Goal: Information Seeking & Learning: Learn about a topic

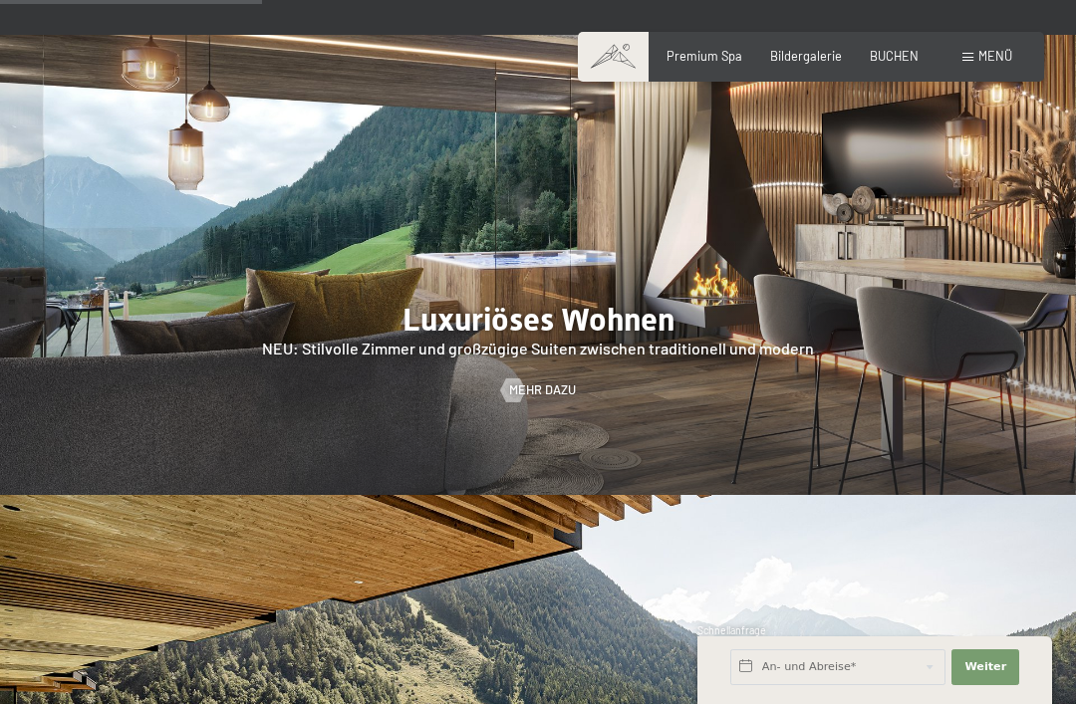
scroll to position [1700, 0]
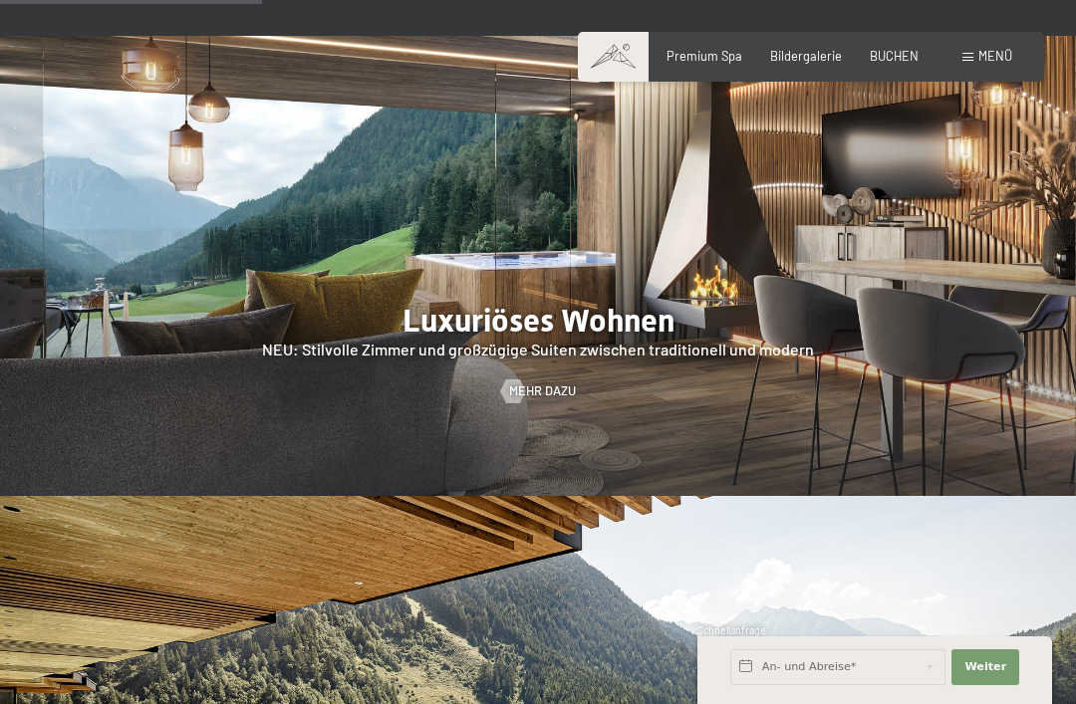
click at [551, 383] on span "Mehr dazu" at bounding box center [542, 392] width 67 height 18
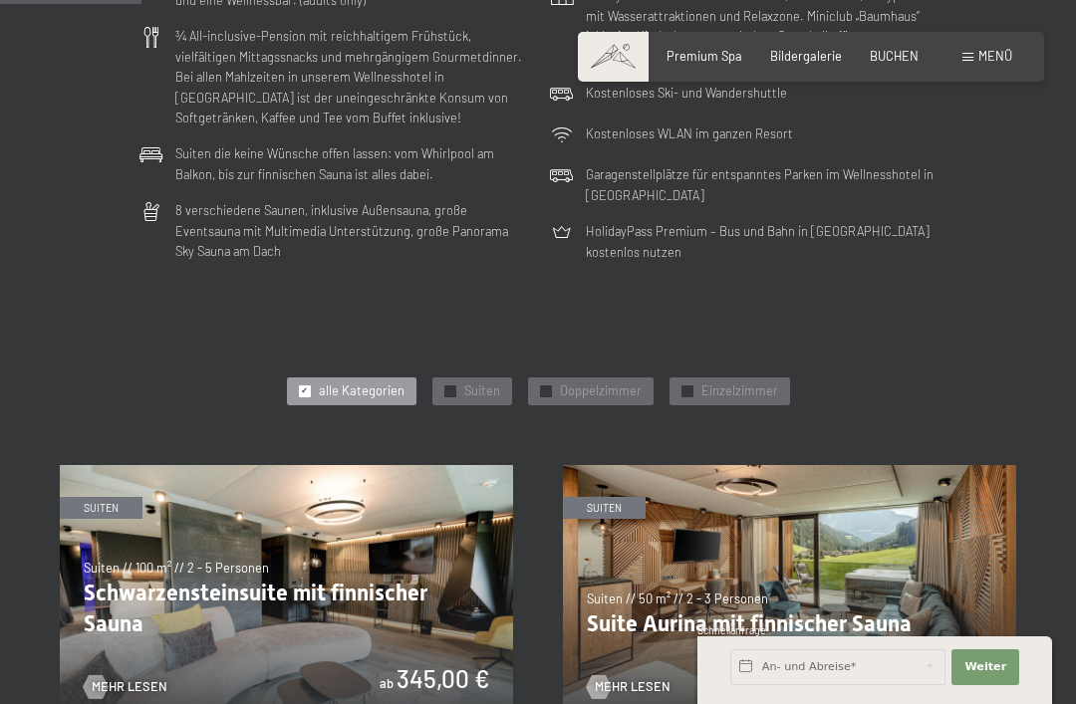
scroll to position [594, 0]
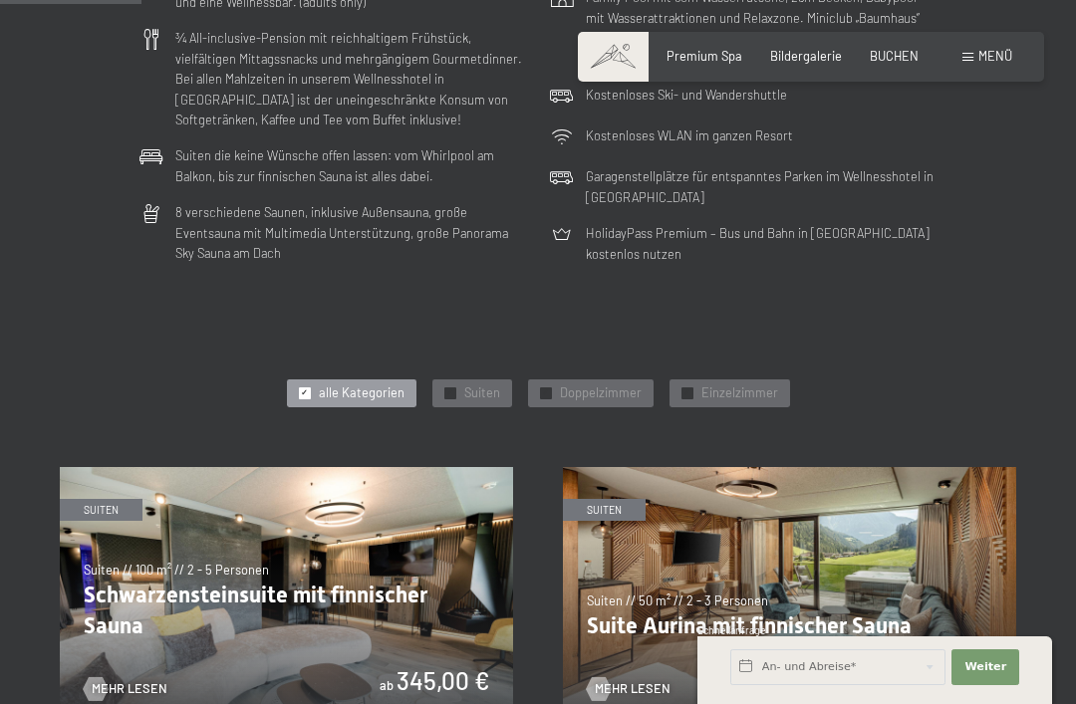
click at [600, 385] on span "Doppelzimmer" at bounding box center [601, 394] width 82 height 18
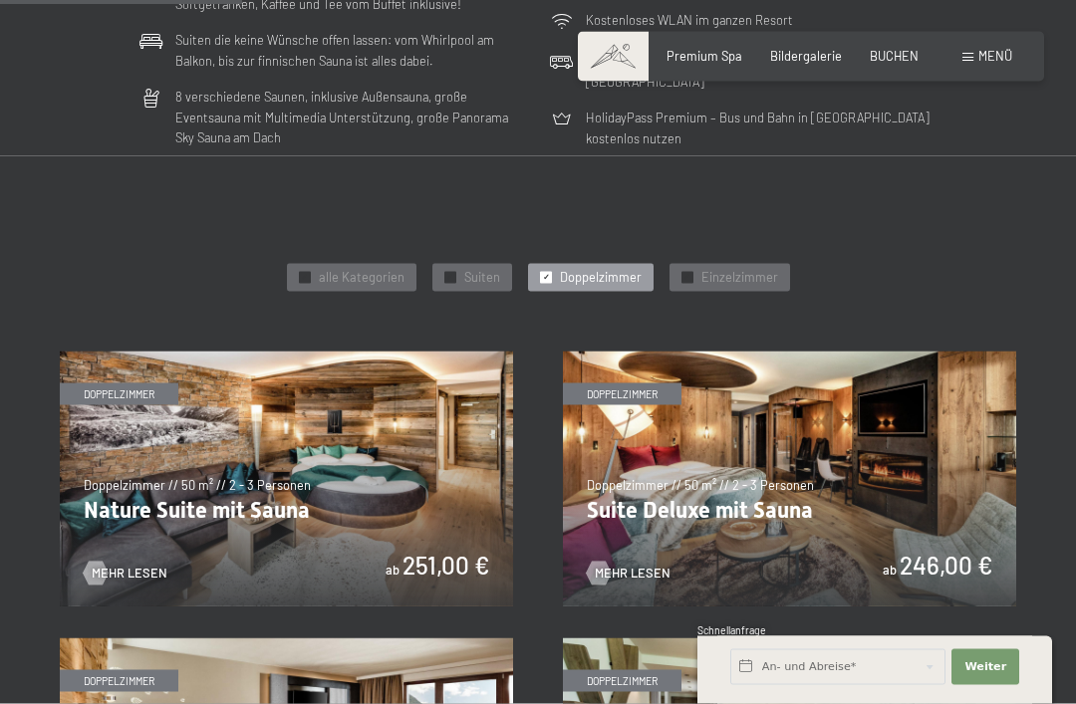
scroll to position [721, 0]
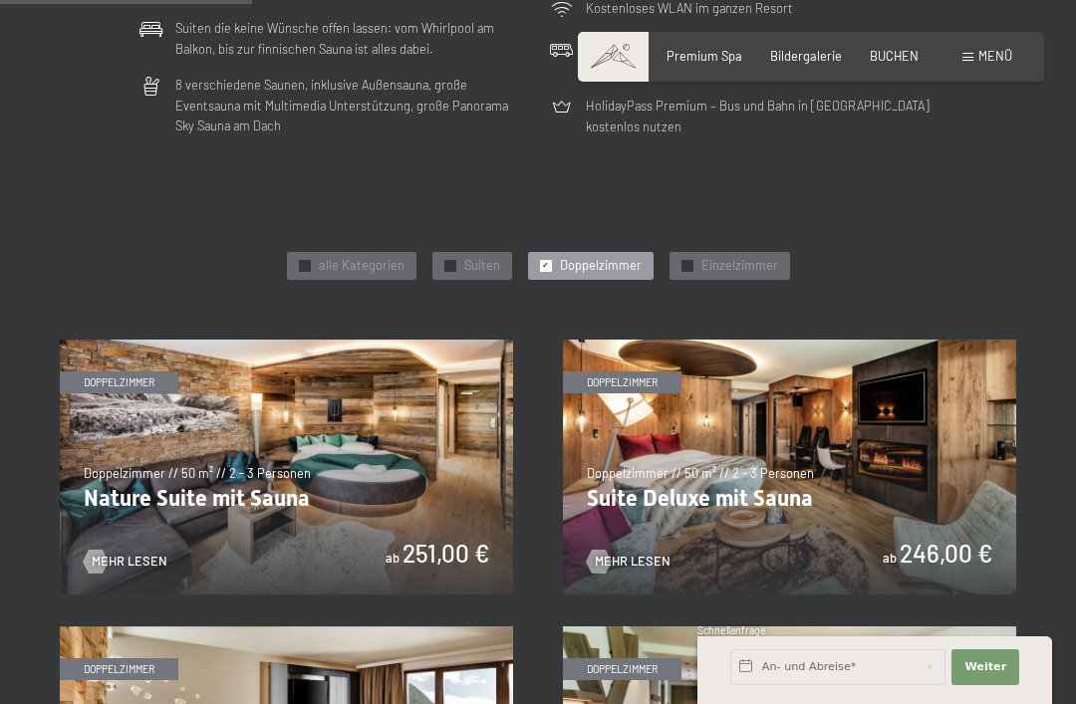
click at [388, 470] on img at bounding box center [286, 467] width 453 height 255
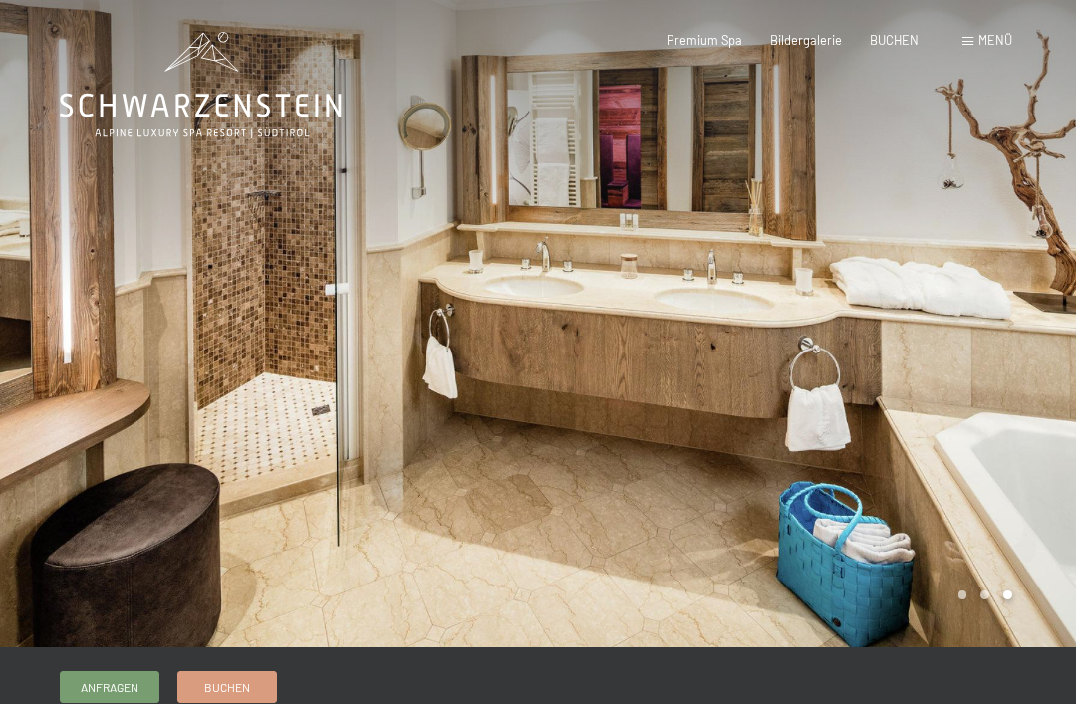
click at [1018, 494] on div at bounding box center [807, 323] width 538 height 647
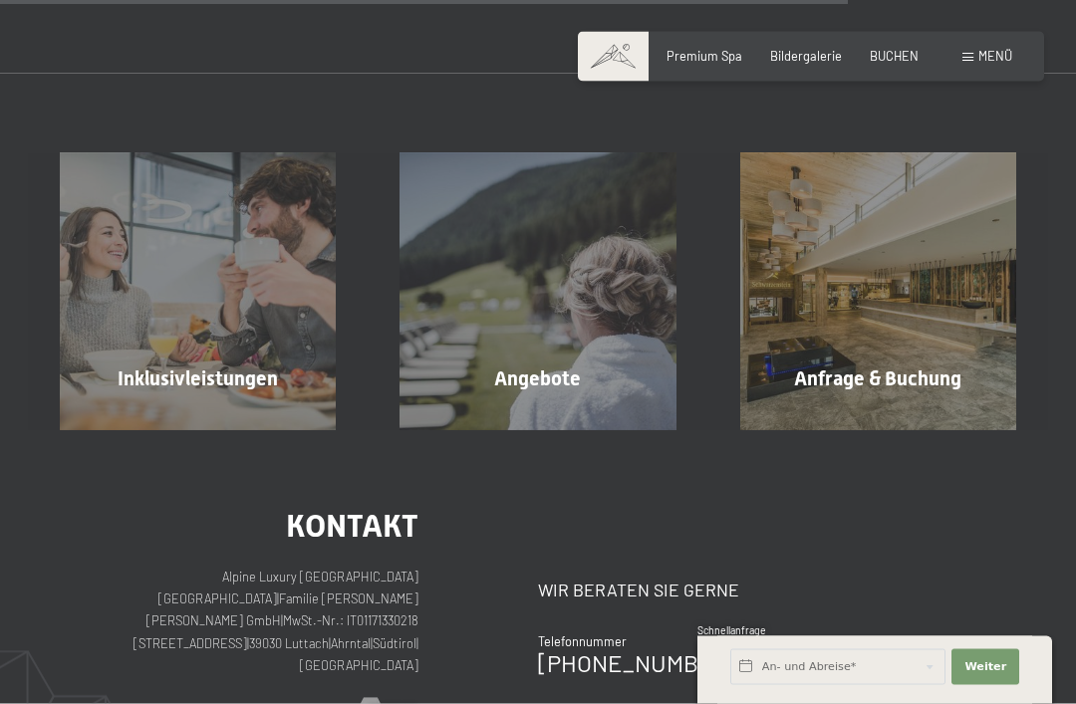
scroll to position [1804, 0]
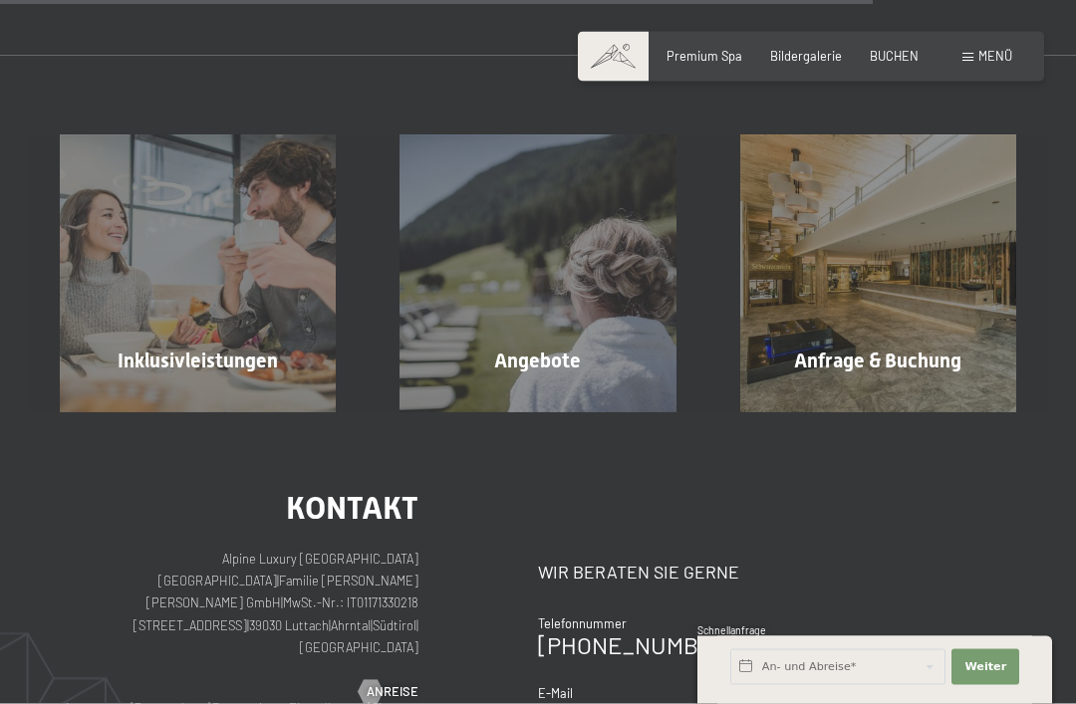
click at [250, 271] on div "Inklusivleistungen Mehr erfahren" at bounding box center [198, 273] width 340 height 276
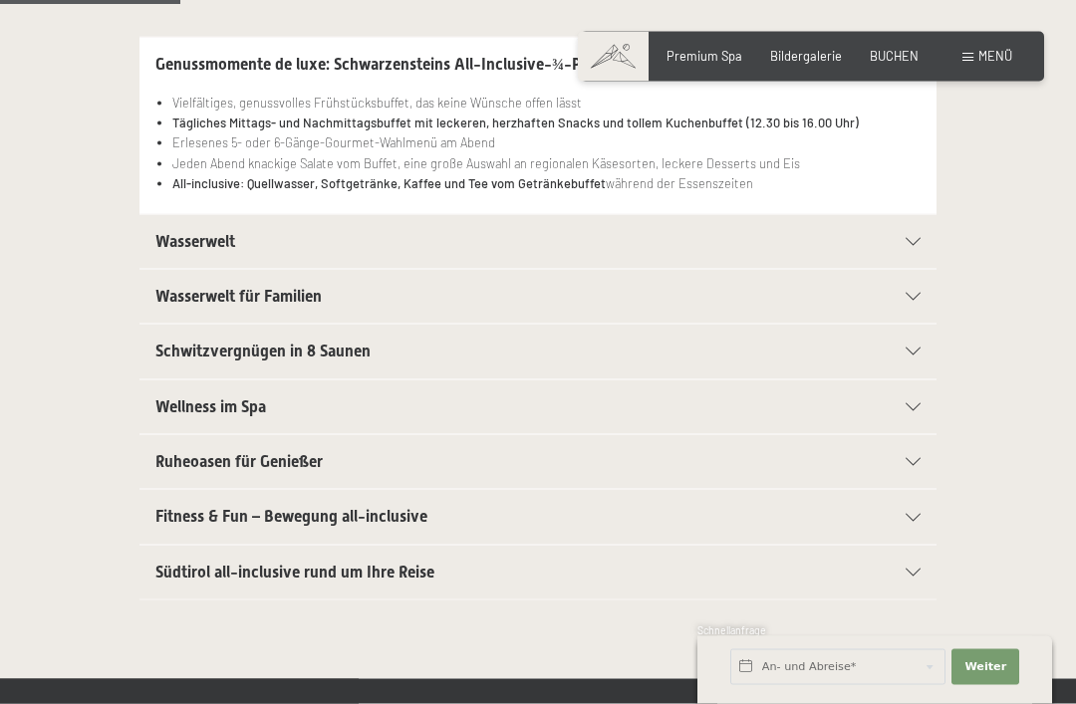
scroll to position [469, 0]
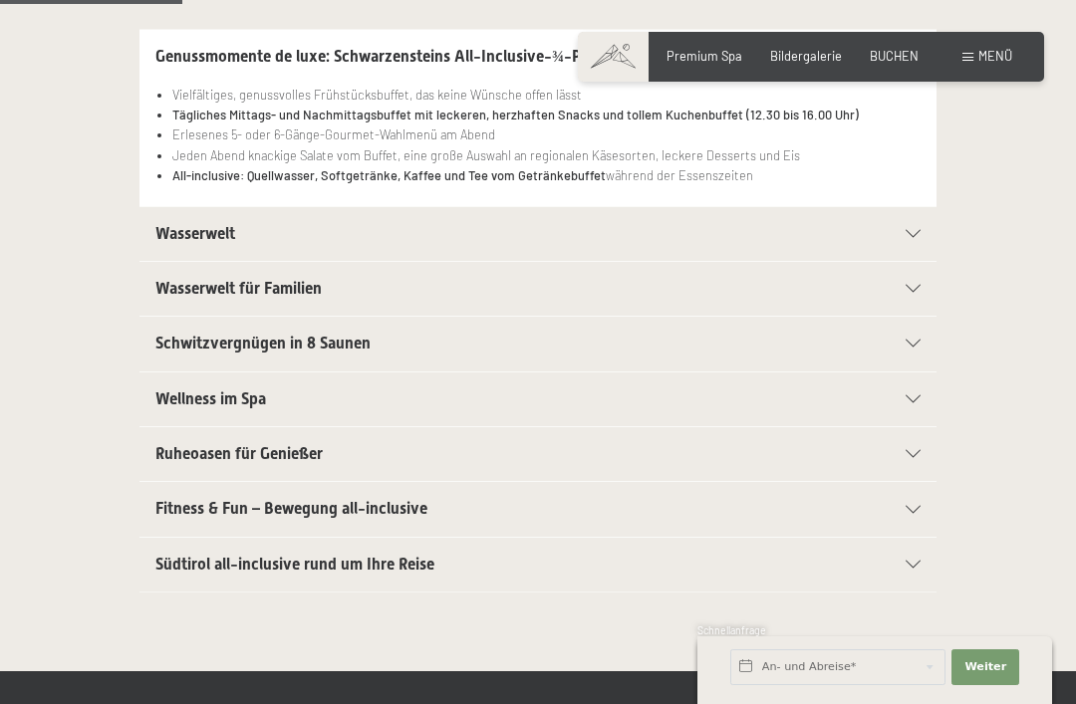
click at [915, 562] on icon at bounding box center [912, 565] width 15 height 8
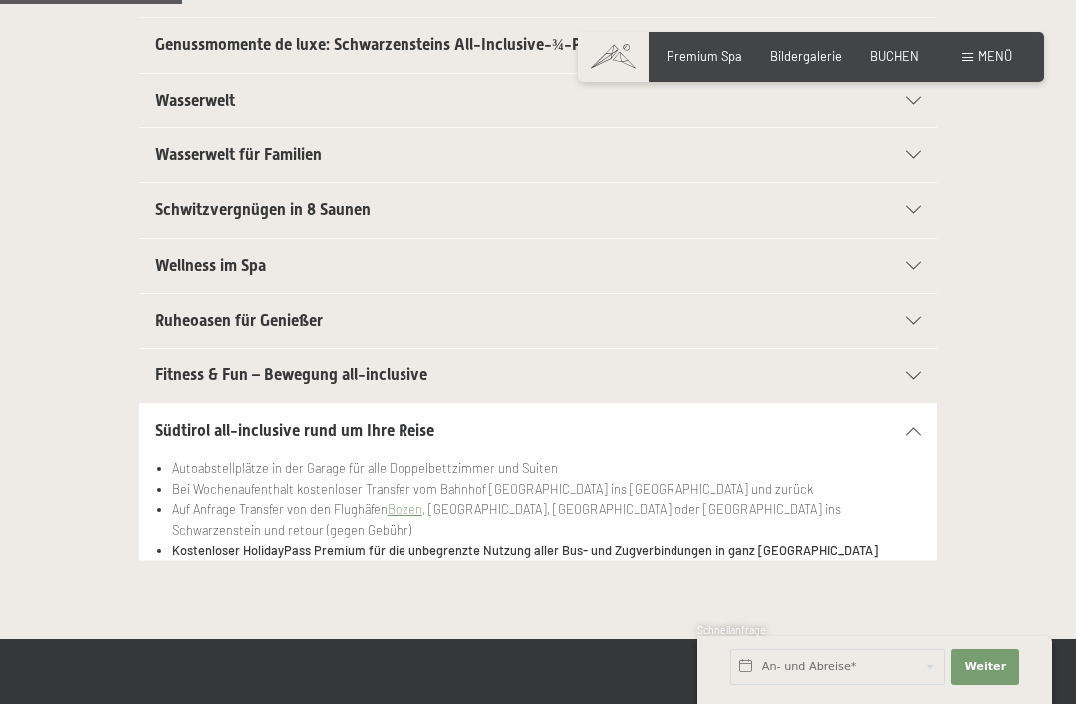
scroll to position [655, 0]
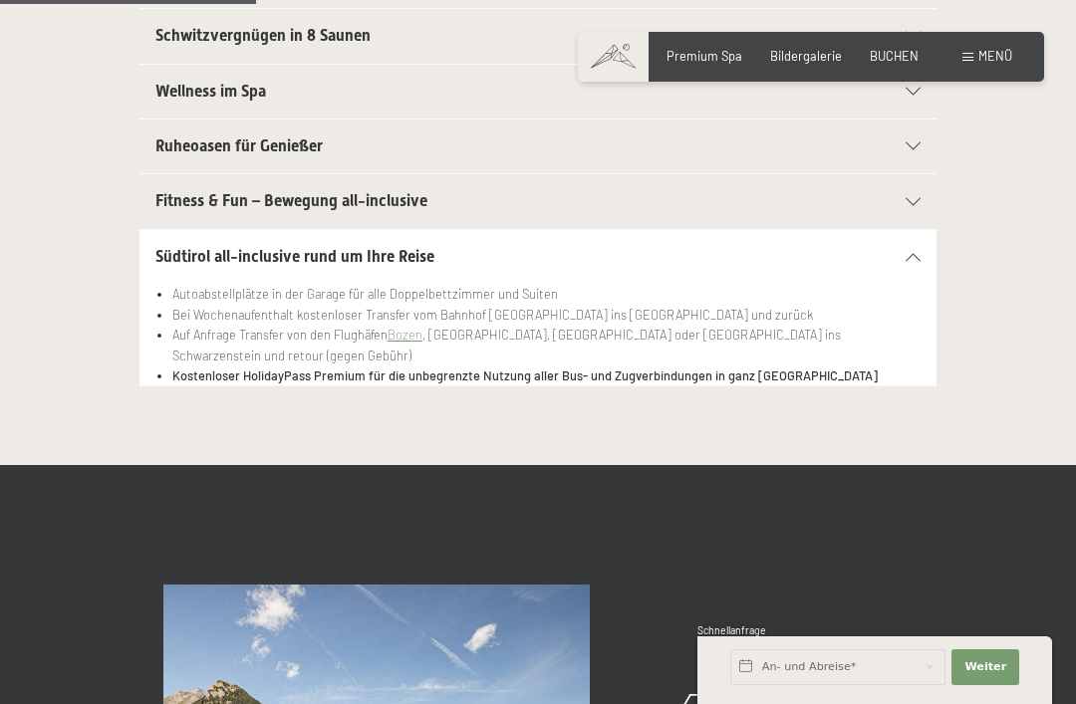
click at [917, 240] on div "Südtirol all-inclusive rund um Ihre Reise" at bounding box center [537, 257] width 765 height 54
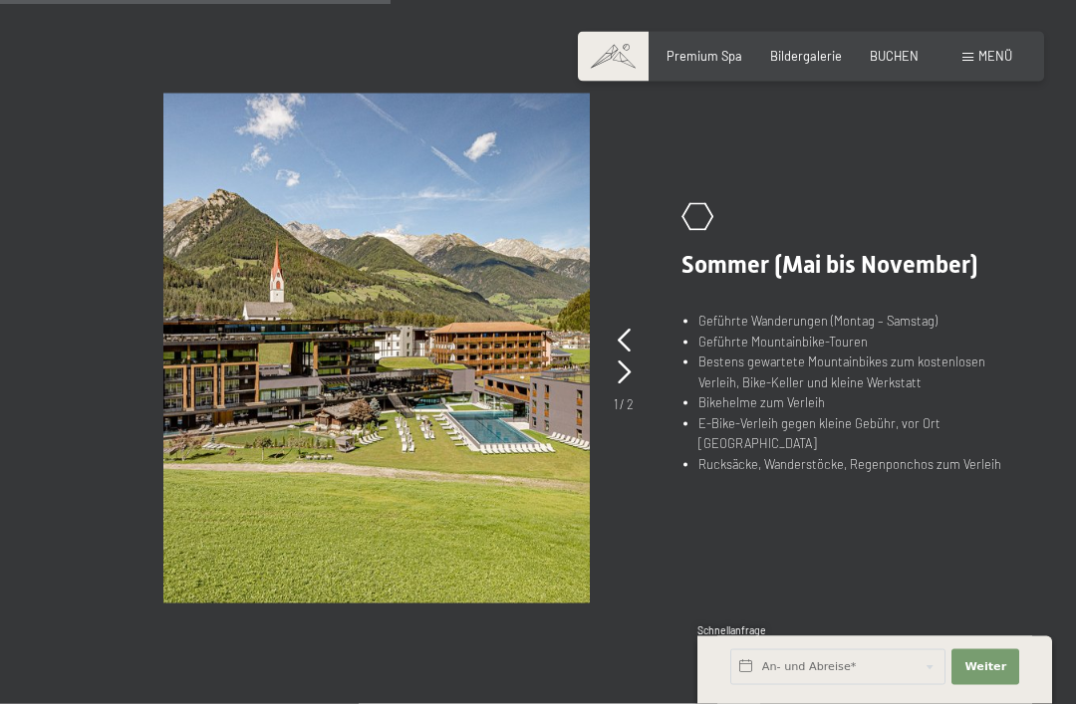
scroll to position [1086, 0]
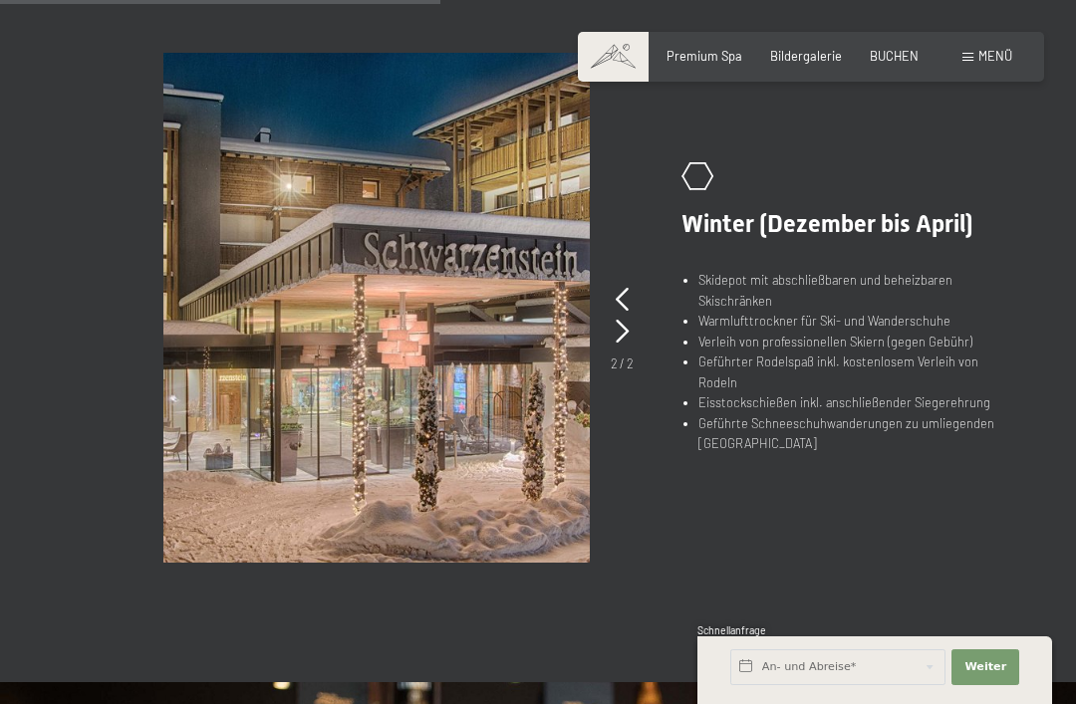
click at [629, 320] on icon at bounding box center [622, 332] width 13 height 24
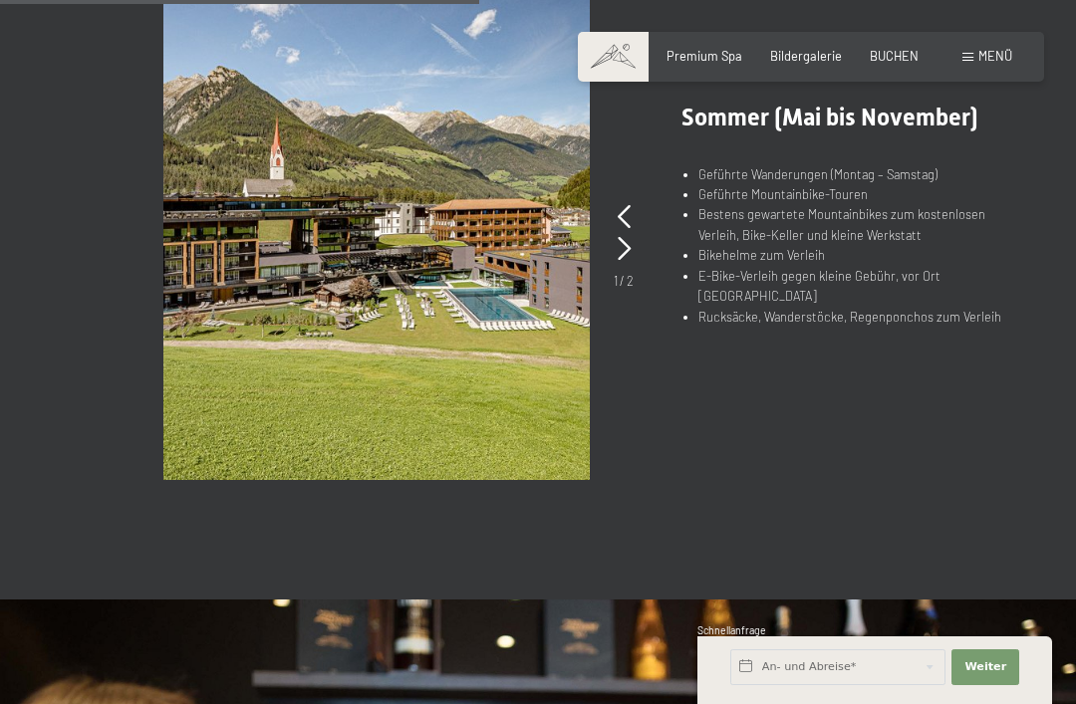
scroll to position [1156, 0]
